Goal: Task Accomplishment & Management: Complete application form

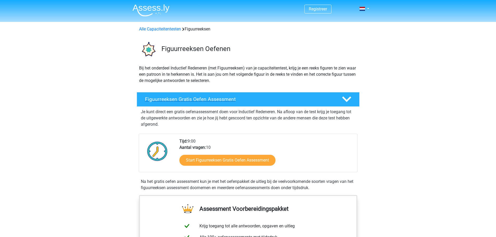
click at [244, 101] on h4 "Figuurreeksen Gratis Oefen Assessment" at bounding box center [239, 99] width 189 height 6
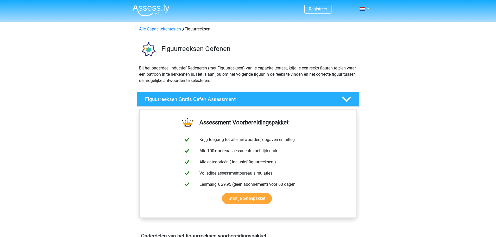
drag, startPoint x: 283, startPoint y: 62, endPoint x: 317, endPoint y: 30, distance: 45.7
click at [350, 98] on polygon at bounding box center [346, 100] width 9 height 6
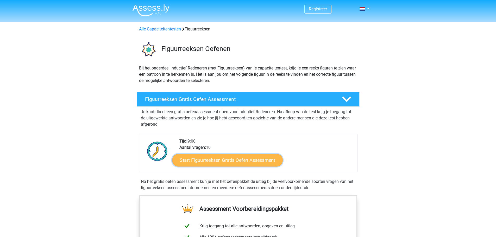
click at [242, 165] on link "Start Figuurreeksen Gratis Oefen Assessment" at bounding box center [227, 160] width 111 height 13
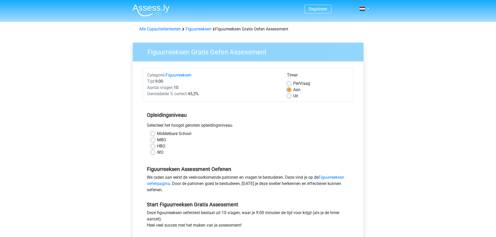
click at [157, 147] on label "HBO" at bounding box center [161, 146] width 8 height 6
click at [153, 147] on input "HBO" at bounding box center [153, 145] width 4 height 5
radio input "true"
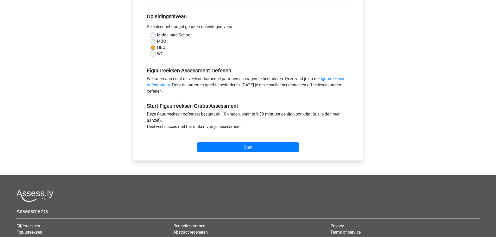
scroll to position [104, 0]
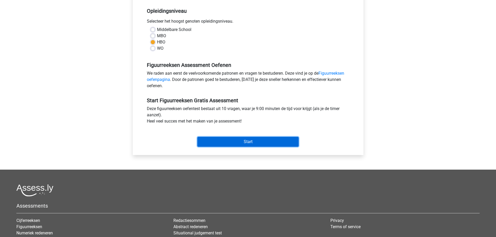
click at [223, 144] on input "Start" at bounding box center [248, 142] width 101 height 10
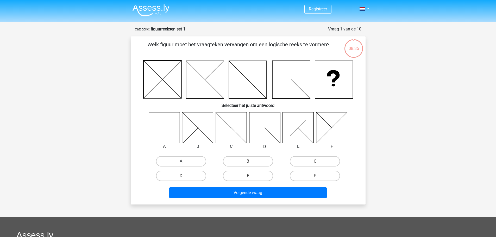
click at [176, 162] on label "A" at bounding box center [181, 161] width 50 height 10
click at [181, 162] on input "A" at bounding box center [182, 163] width 3 height 3
radio input "true"
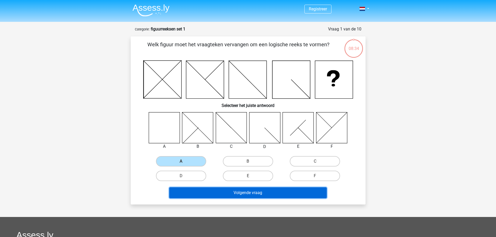
click at [213, 195] on button "Volgende vraag" at bounding box center [248, 193] width 158 height 11
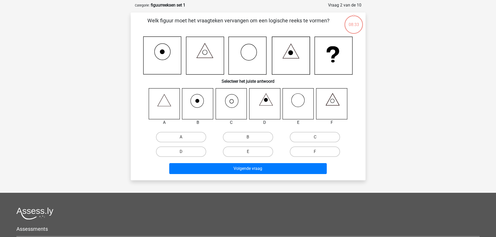
scroll to position [26, 0]
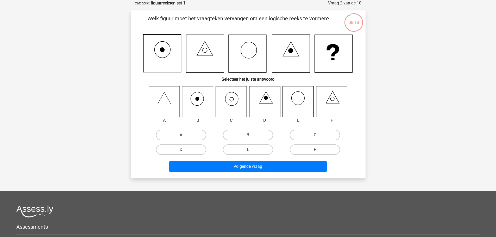
click at [315, 134] on label "C" at bounding box center [315, 135] width 50 height 10
click at [315, 135] on input "C" at bounding box center [316, 136] width 3 height 3
radio input "true"
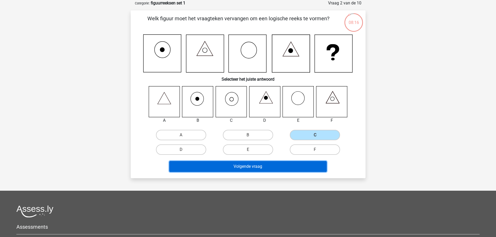
click at [281, 168] on button "Volgende vraag" at bounding box center [248, 166] width 158 height 11
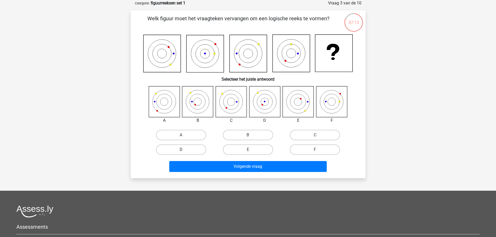
click at [181, 150] on label "D" at bounding box center [181, 150] width 50 height 10
click at [181, 150] on input "D" at bounding box center [182, 151] width 3 height 3
radio input "true"
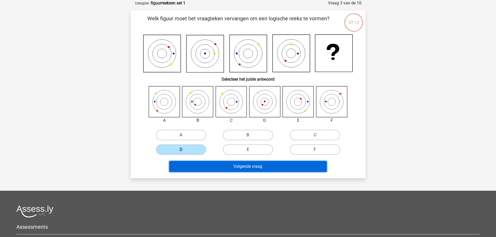
click at [198, 165] on button "Volgende vraag" at bounding box center [248, 166] width 158 height 11
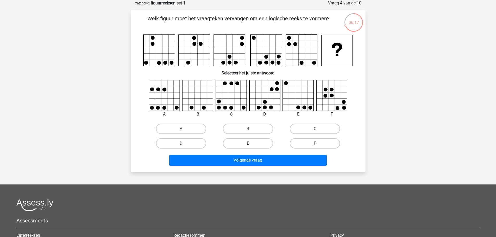
click at [246, 130] on label "B" at bounding box center [248, 129] width 50 height 10
click at [248, 130] on input "B" at bounding box center [249, 130] width 3 height 3
radio input "true"
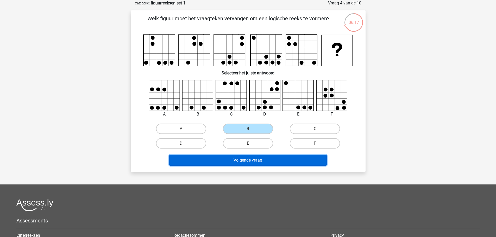
click at [245, 163] on button "Volgende vraag" at bounding box center [248, 160] width 158 height 11
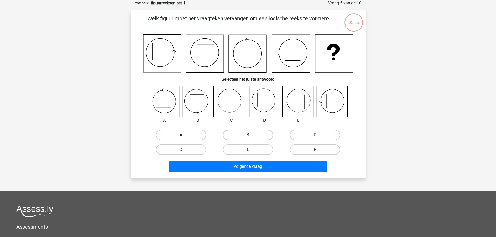
click at [176, 136] on label "A" at bounding box center [181, 135] width 50 height 10
click at [181, 136] on input "A" at bounding box center [182, 136] width 3 height 3
radio input "true"
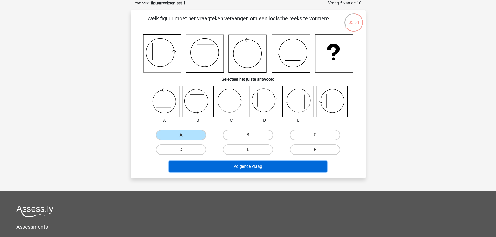
click at [208, 164] on button "Volgende vraag" at bounding box center [248, 166] width 158 height 11
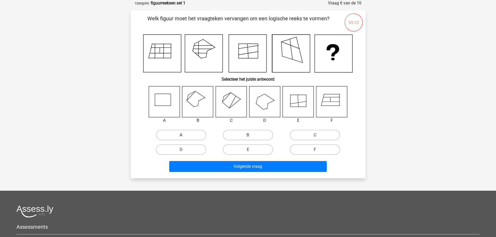
click at [203, 136] on label "A" at bounding box center [181, 135] width 50 height 10
click at [185, 136] on input "A" at bounding box center [182, 136] width 3 height 3
radio input "true"
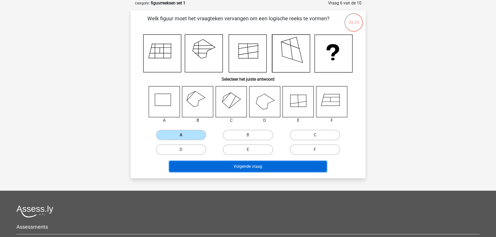
click at [208, 170] on button "Volgende vraag" at bounding box center [248, 166] width 158 height 11
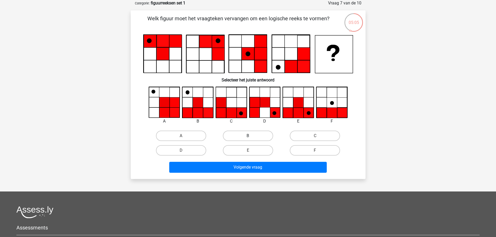
click at [253, 137] on label "B" at bounding box center [248, 136] width 50 height 10
click at [252, 137] on input "B" at bounding box center [249, 137] width 3 height 3
radio input "true"
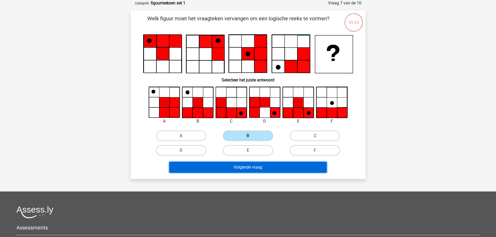
click at [252, 170] on button "Volgende vraag" at bounding box center [248, 167] width 158 height 11
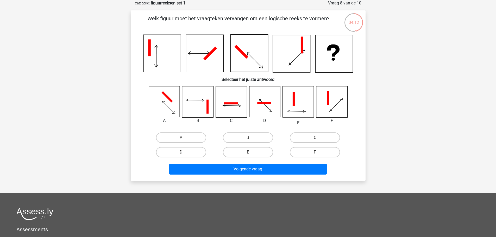
click at [250, 153] on input "E" at bounding box center [249, 153] width 3 height 3
radio input "true"
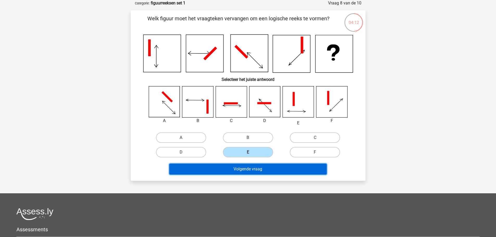
click at [249, 170] on button "Volgende vraag" at bounding box center [248, 169] width 158 height 11
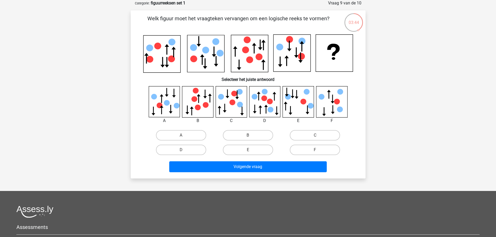
click at [318, 152] on input "F" at bounding box center [316, 151] width 3 height 3
radio input "true"
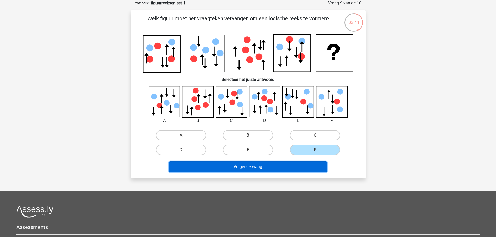
click at [311, 172] on button "Volgende vraag" at bounding box center [248, 167] width 158 height 11
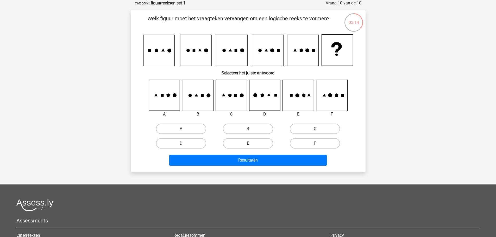
click at [171, 128] on label "A" at bounding box center [181, 129] width 50 height 10
click at [181, 129] on input "A" at bounding box center [182, 130] width 3 height 3
radio input "true"
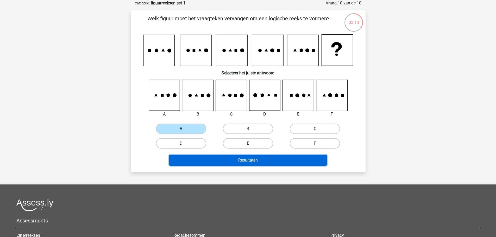
click at [192, 160] on button "Resultaten" at bounding box center [248, 160] width 158 height 11
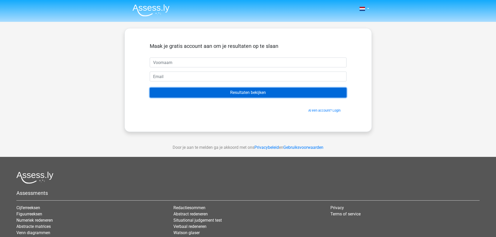
click at [199, 93] on input "Resultaten bekijken" at bounding box center [248, 93] width 197 height 10
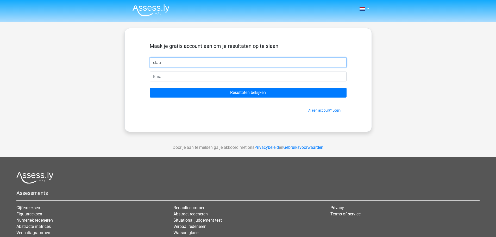
type input "clau"
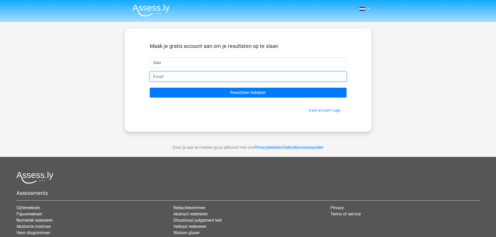
click at [191, 76] on input "email" at bounding box center [248, 77] width 197 height 10
type input "claudiabloemendaal@hotmail.com"
click at [150, 88] on input "Resultaten bekijken" at bounding box center [248, 93] width 197 height 10
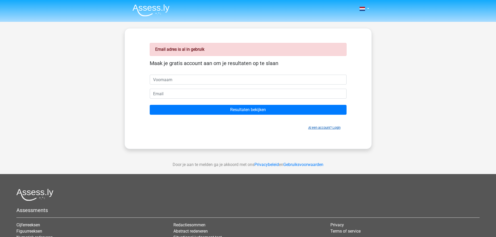
click at [322, 127] on link "Al een account? Login" at bounding box center [325, 128] width 32 height 4
